Goal: Task Accomplishment & Management: Complete application form

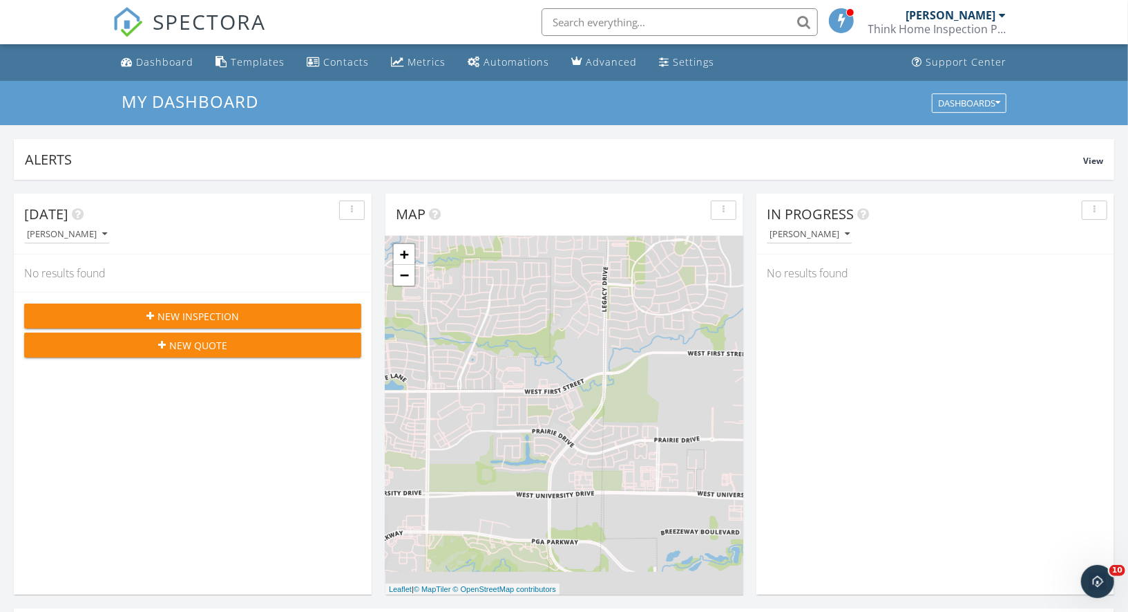
click at [222, 314] on span "New Inspection" at bounding box center [199, 316] width 82 height 15
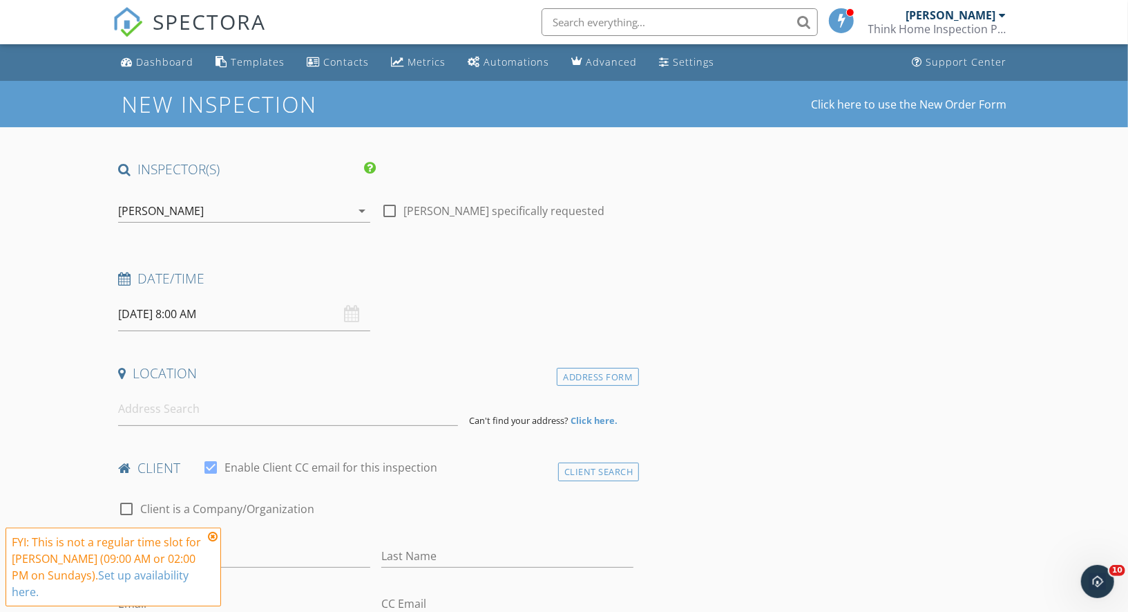
click at [212, 542] on icon at bounding box center [213, 536] width 10 height 11
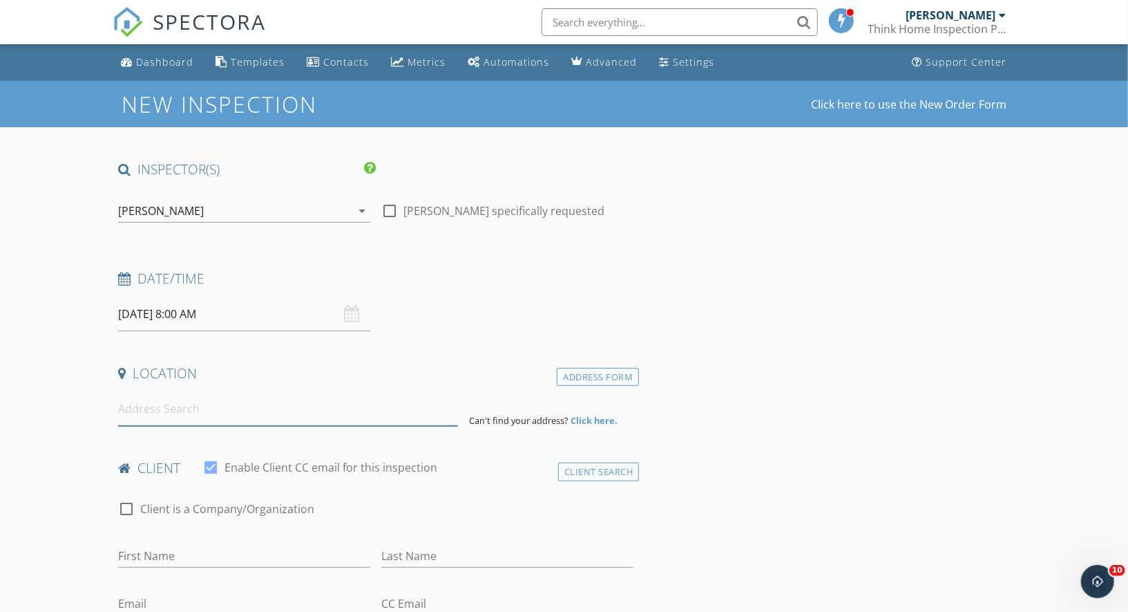
click at [191, 408] on input at bounding box center [288, 409] width 340 height 34
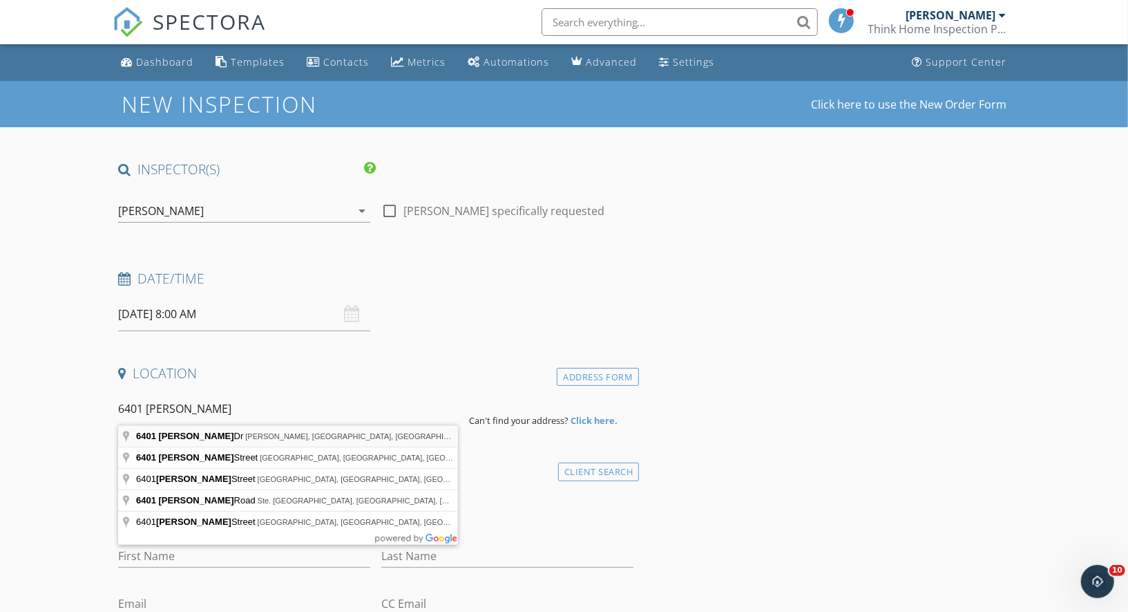
type input "[STREET_ADDRESS][PERSON_NAME][PERSON_NAME]"
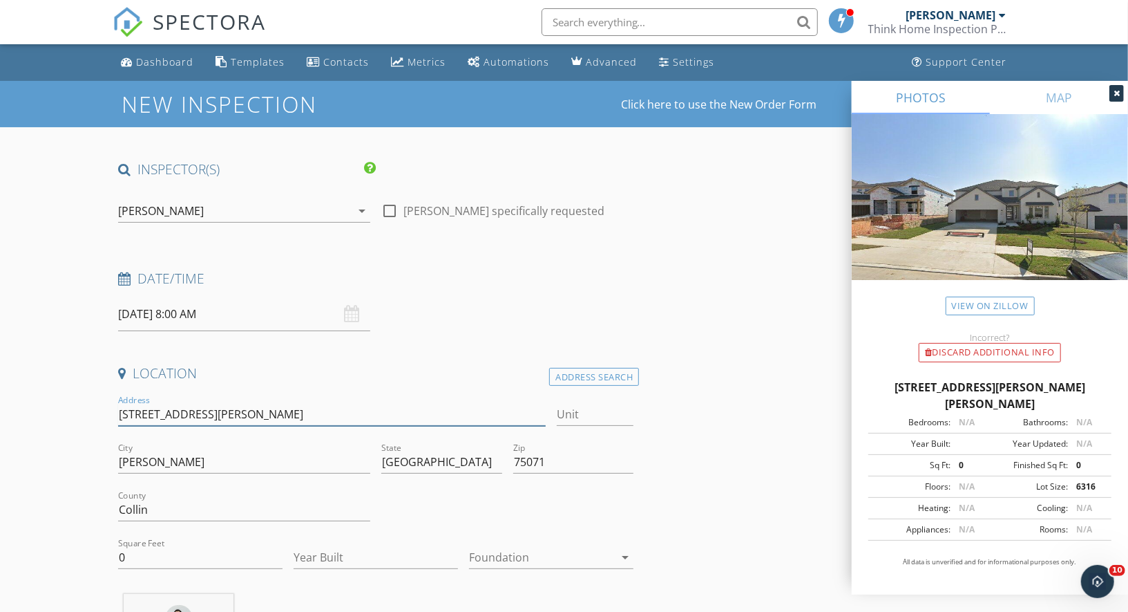
drag, startPoint x: 227, startPoint y: 419, endPoint x: 92, endPoint y: 417, distance: 135.5
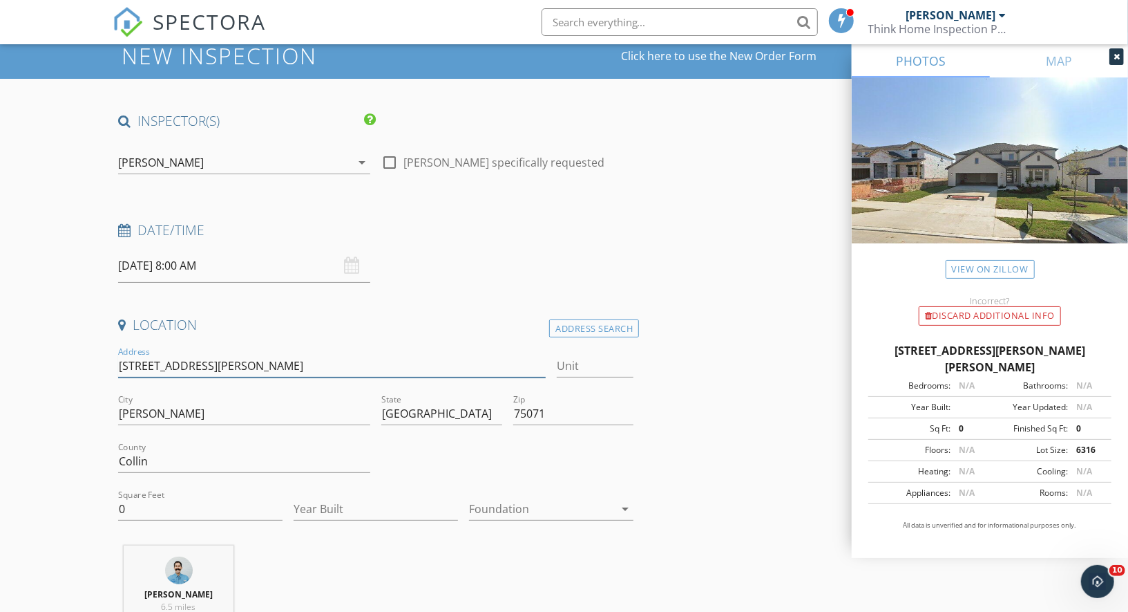
scroll to position [49, 0]
drag, startPoint x: 172, startPoint y: 502, endPoint x: 90, endPoint y: 502, distance: 82.2
paste input "2596"
type input "2596"
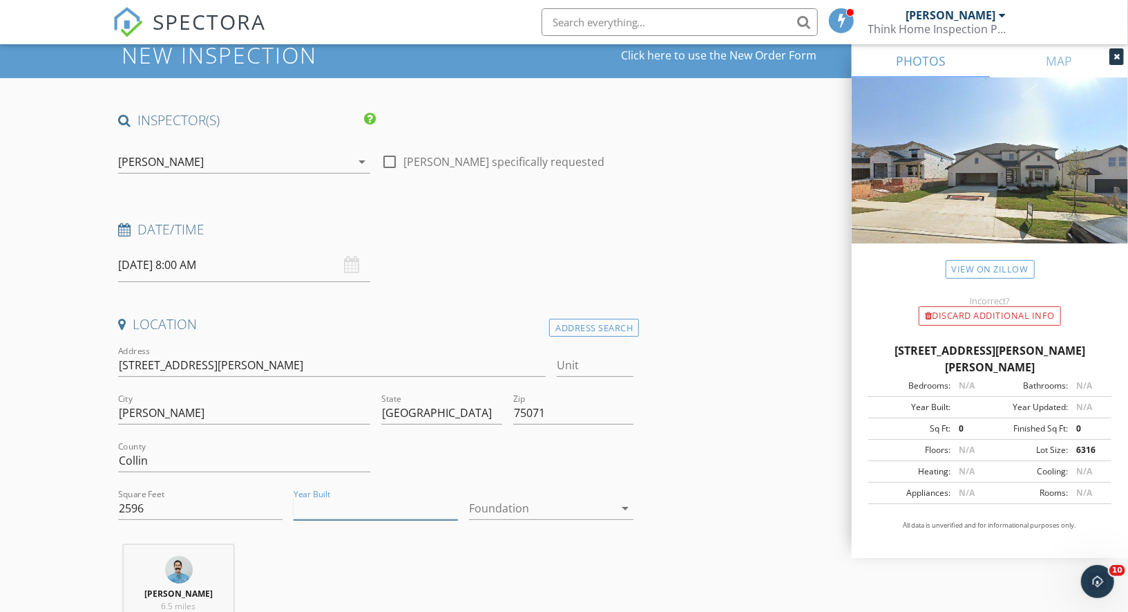
click at [332, 504] on input "Year Built" at bounding box center [376, 508] width 164 height 23
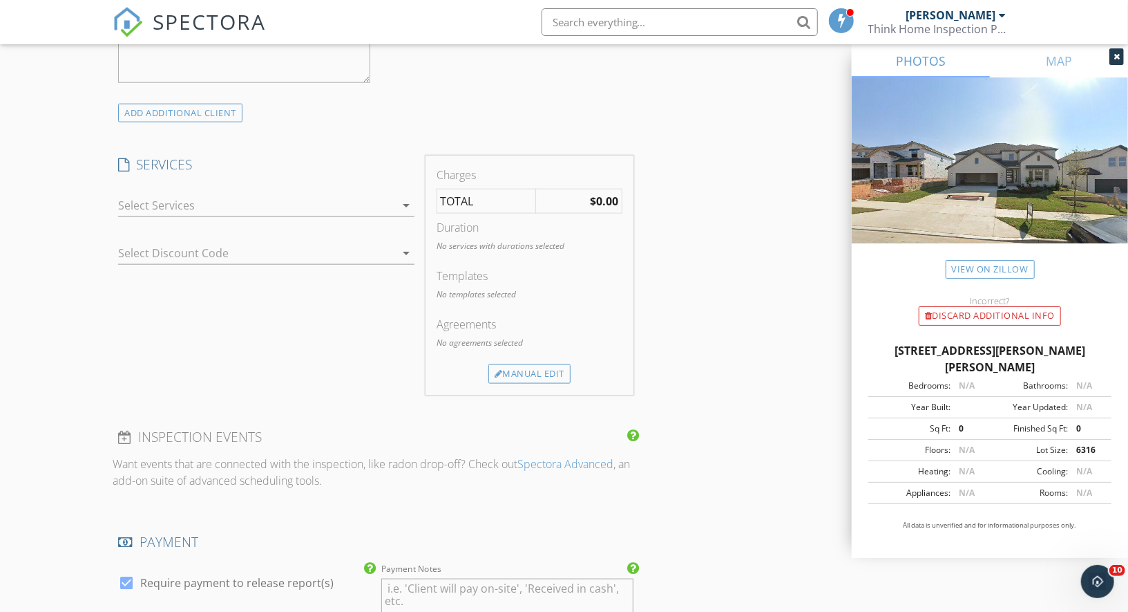
scroll to position [1026, 0]
type input "2024"
click at [204, 200] on div at bounding box center [256, 202] width 277 height 22
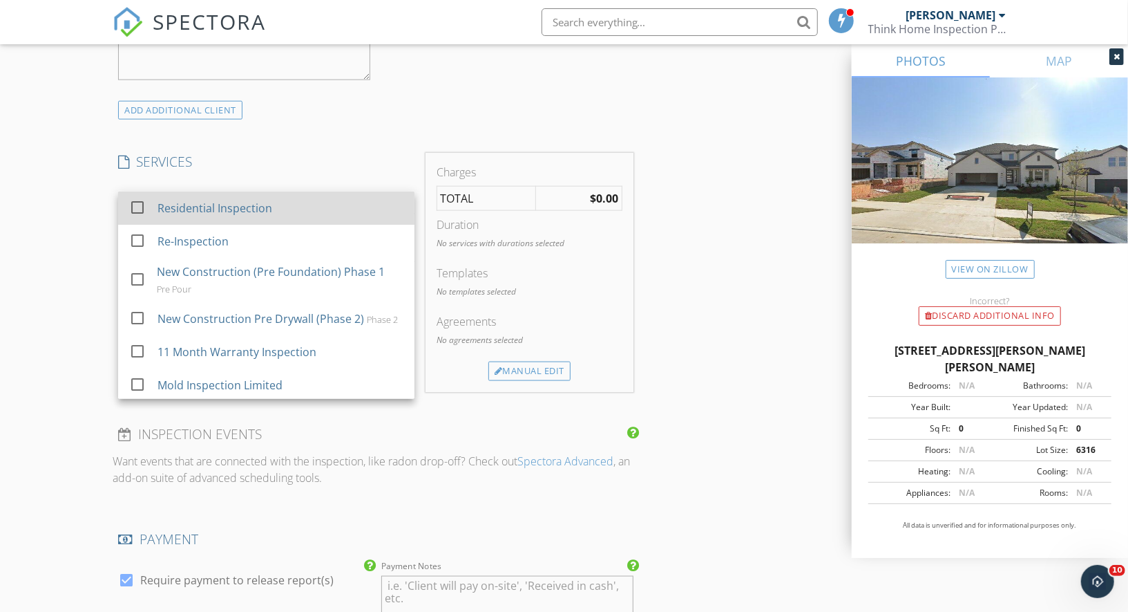
click at [136, 205] on div at bounding box center [137, 207] width 23 height 23
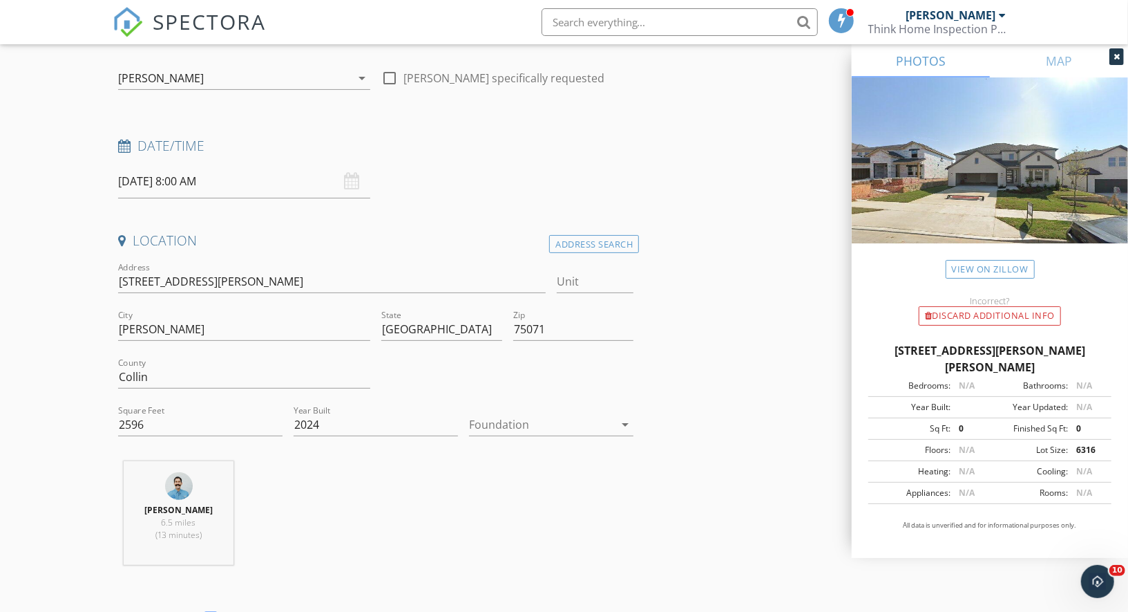
scroll to position [0, 0]
